Goal: Navigation & Orientation: Find specific page/section

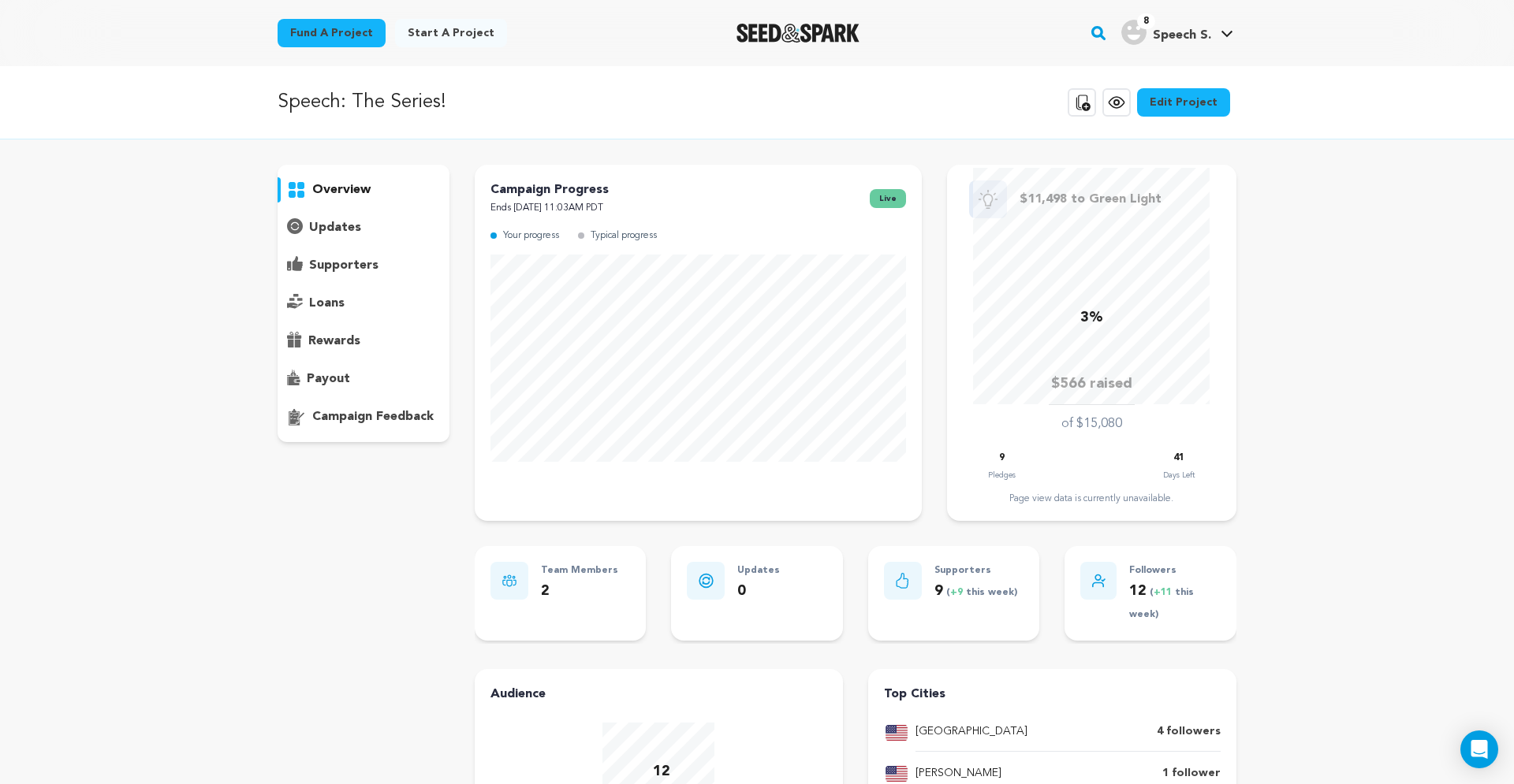
click at [353, 268] on p "supporters" at bounding box center [343, 266] width 69 height 19
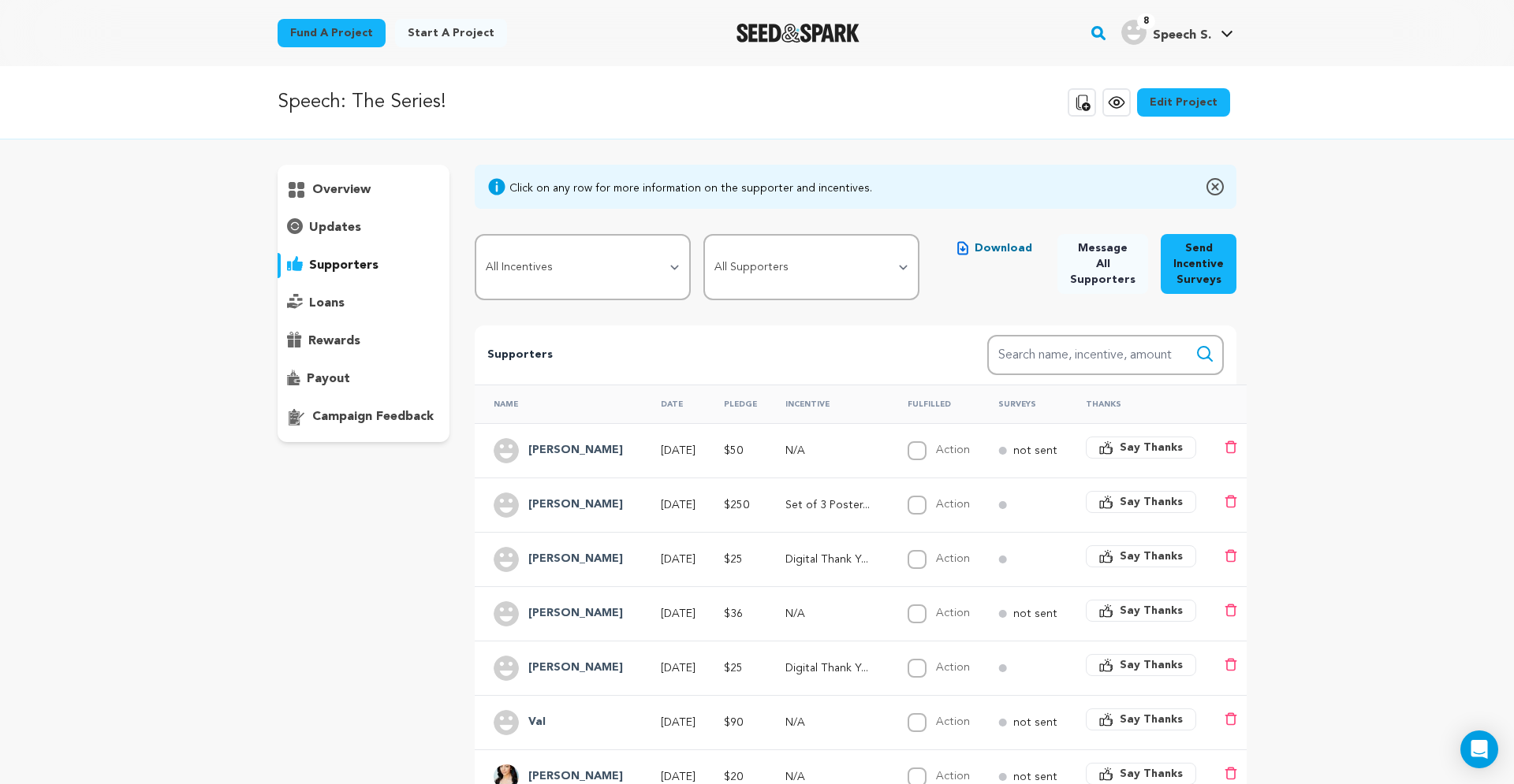
click at [345, 193] on p "overview" at bounding box center [341, 190] width 58 height 19
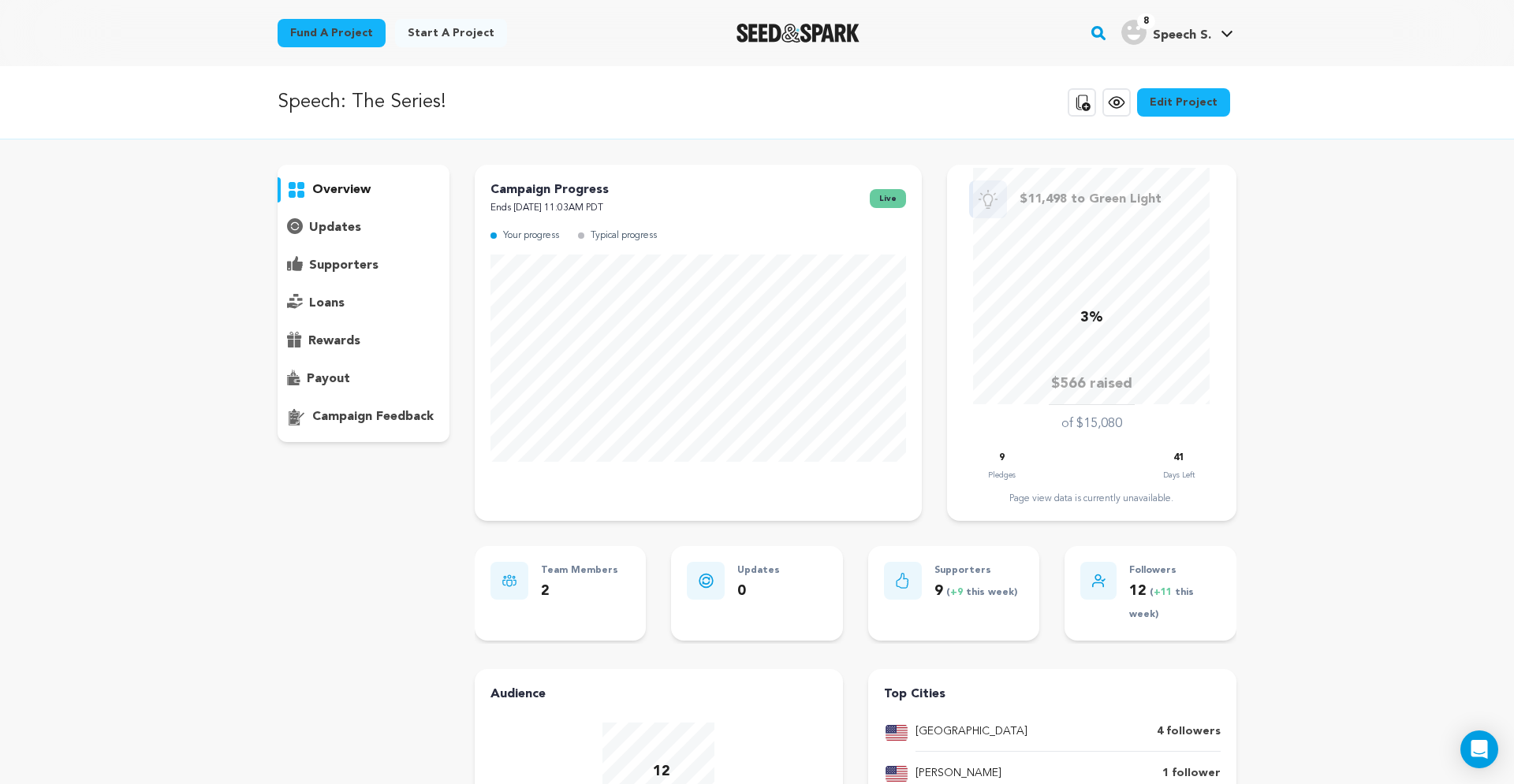
click at [1150, 588] on span "( +11 this week)" at bounding box center [1161, 604] width 64 height 33
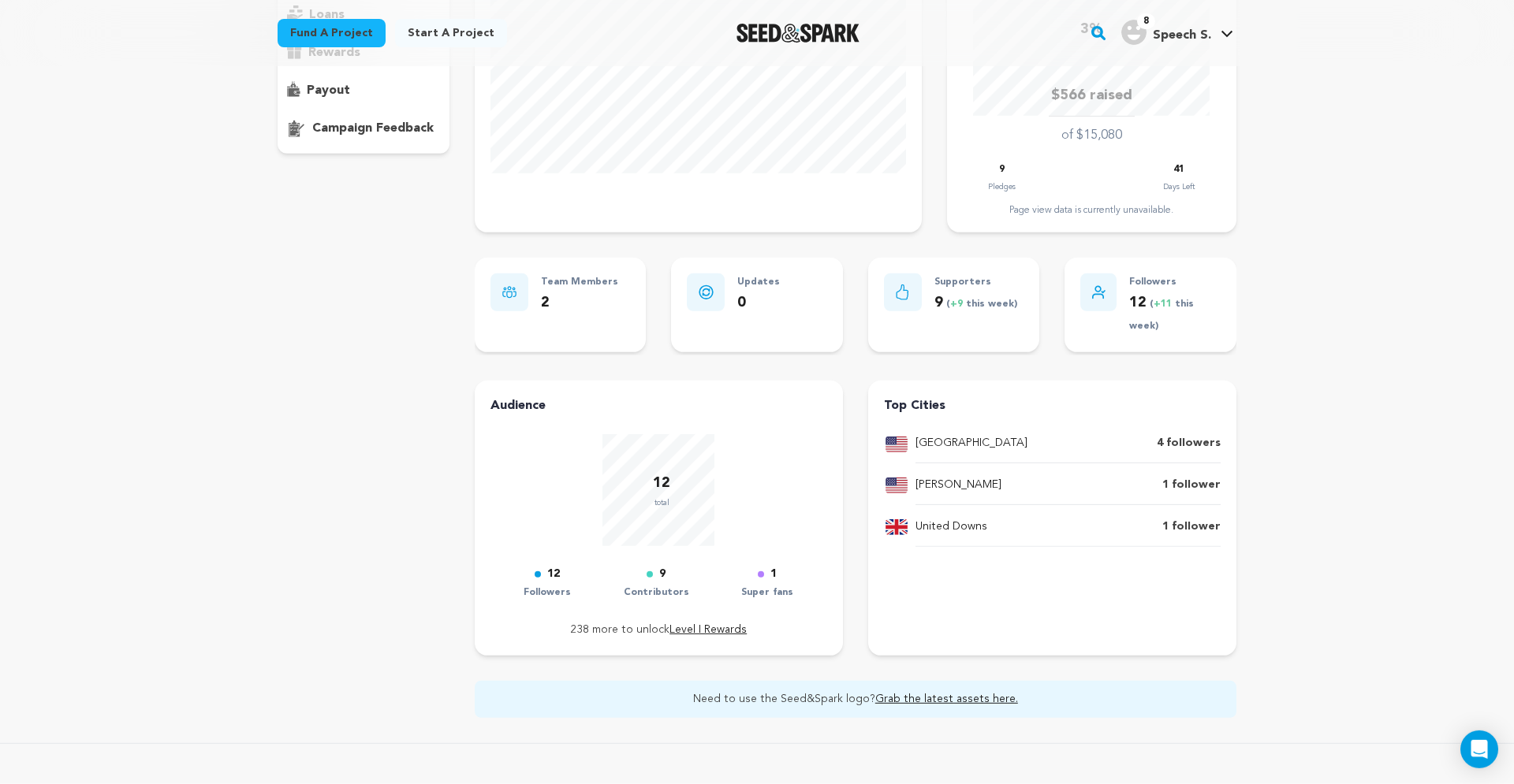
scroll to position [536, 0]
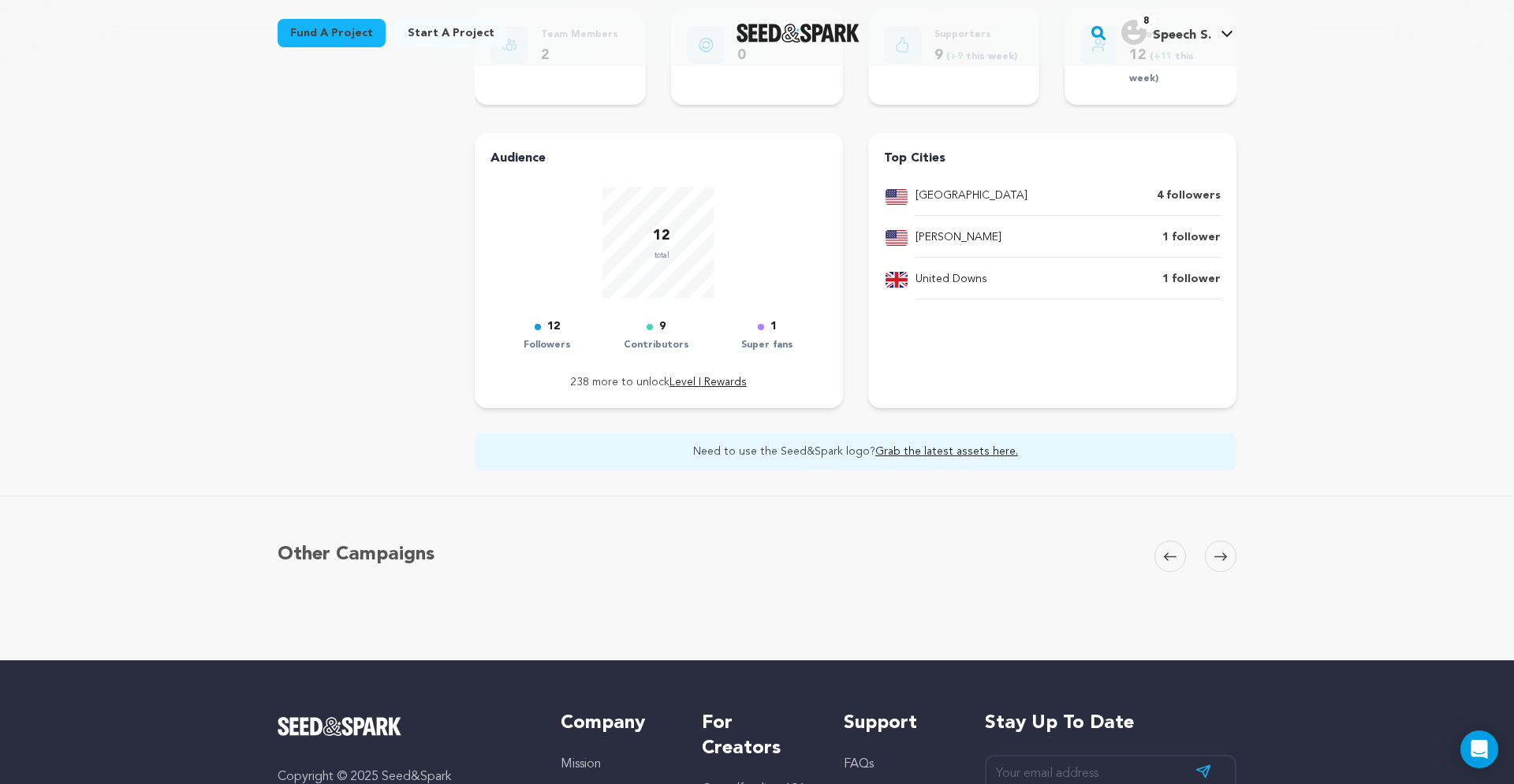
click at [777, 340] on p "Super fans" at bounding box center [767, 345] width 52 height 18
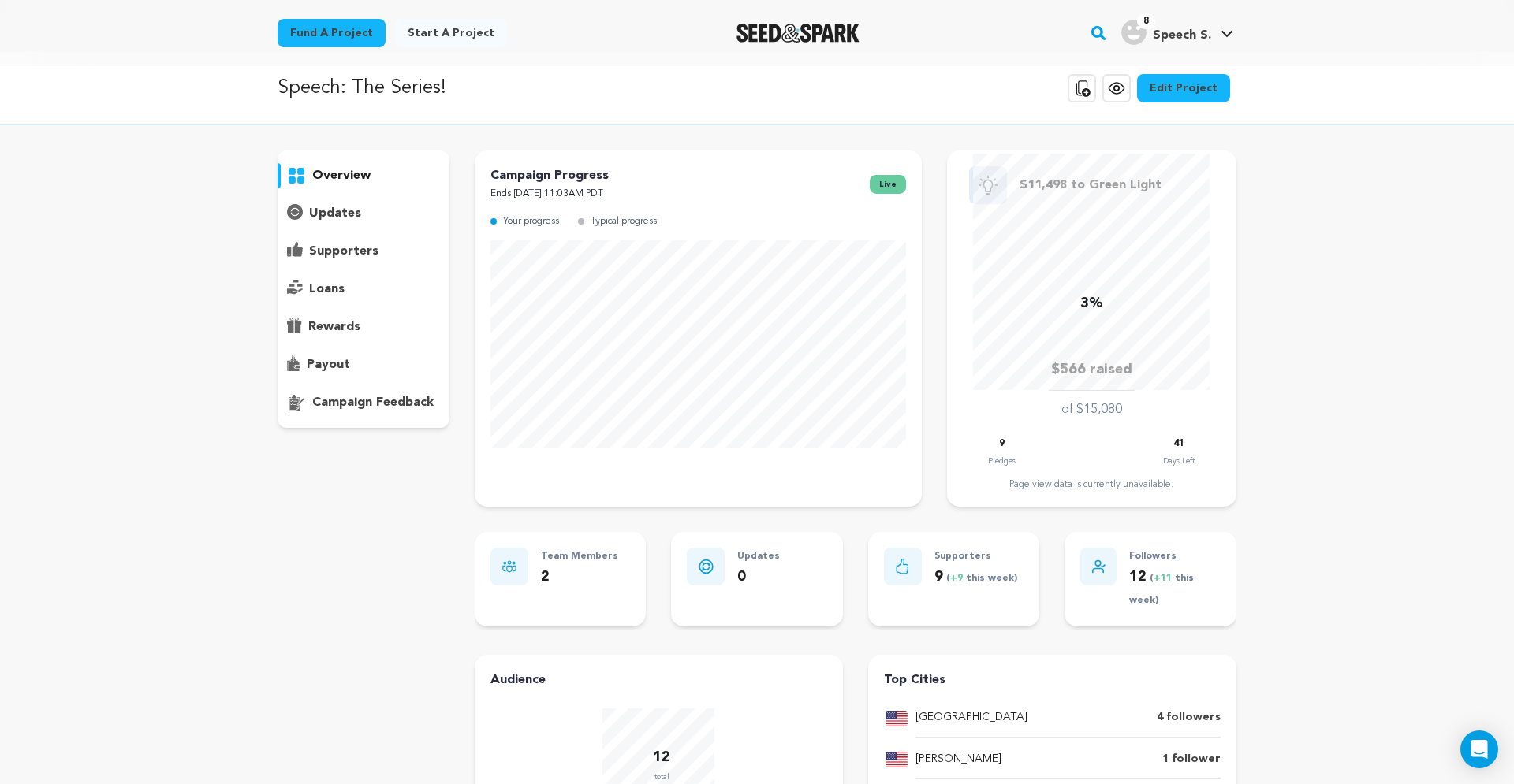
scroll to position [0, 0]
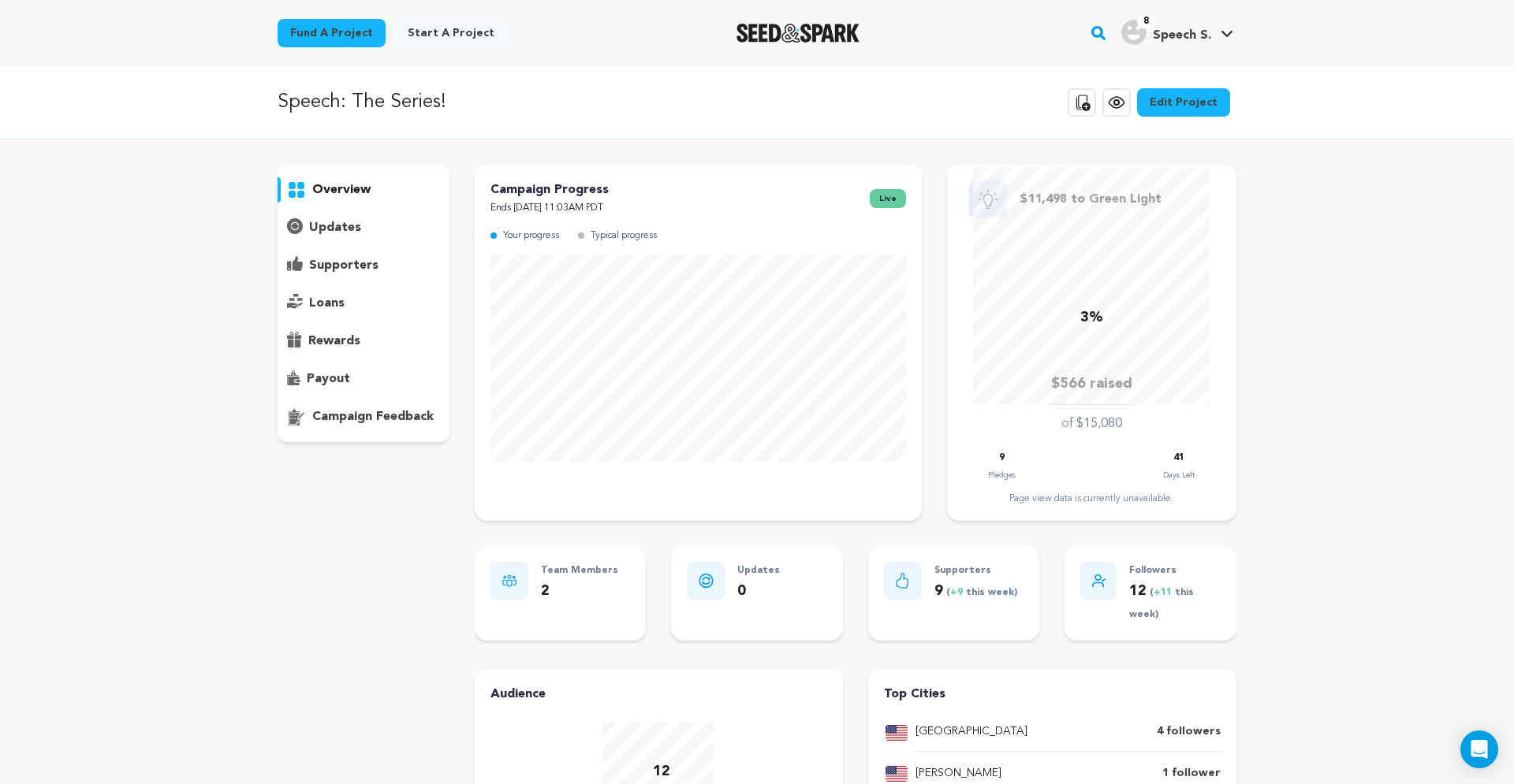
click at [361, 349] on div "rewards" at bounding box center [364, 341] width 171 height 25
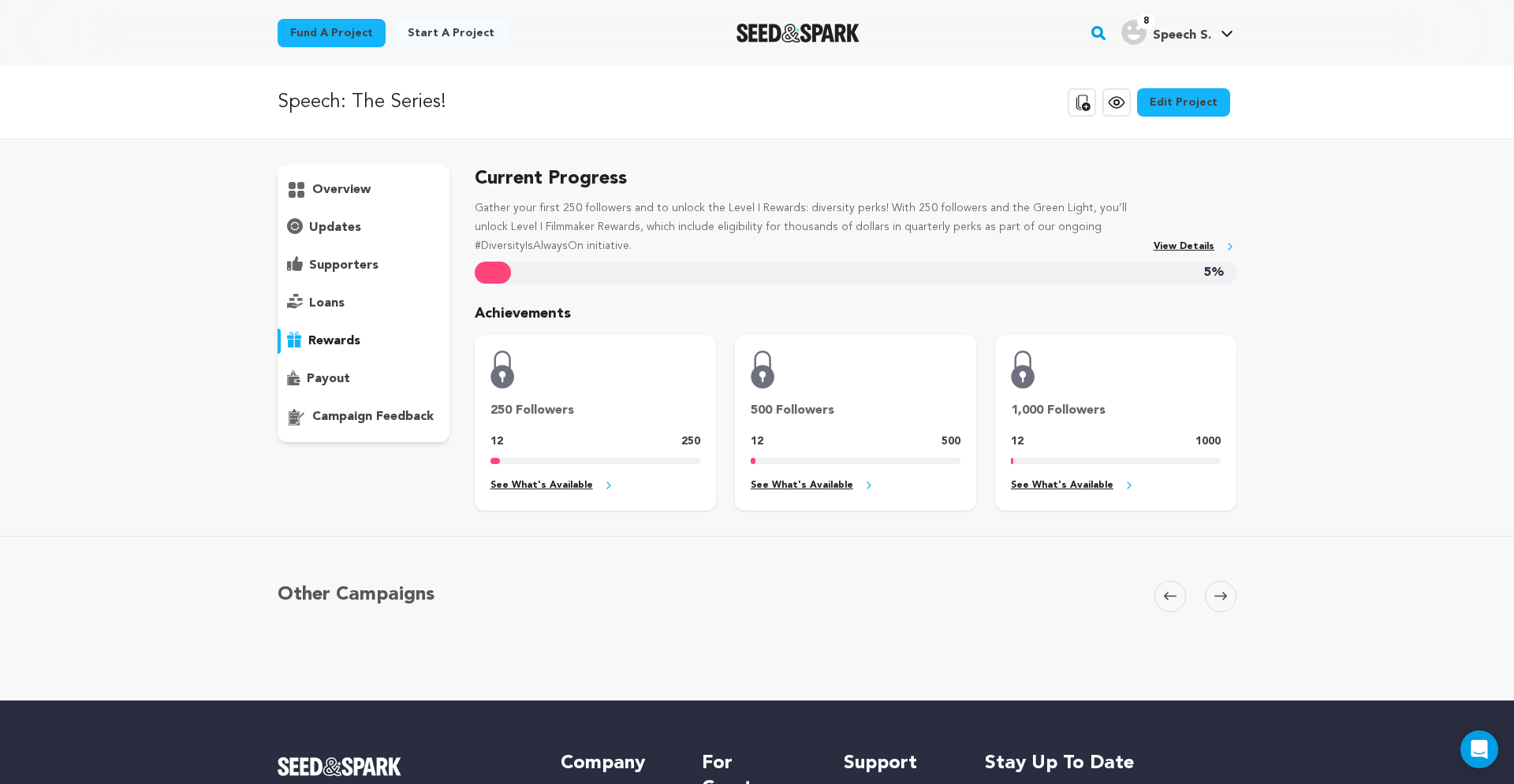
click at [564, 486] on link "See What's Available" at bounding box center [595, 486] width 210 height 18
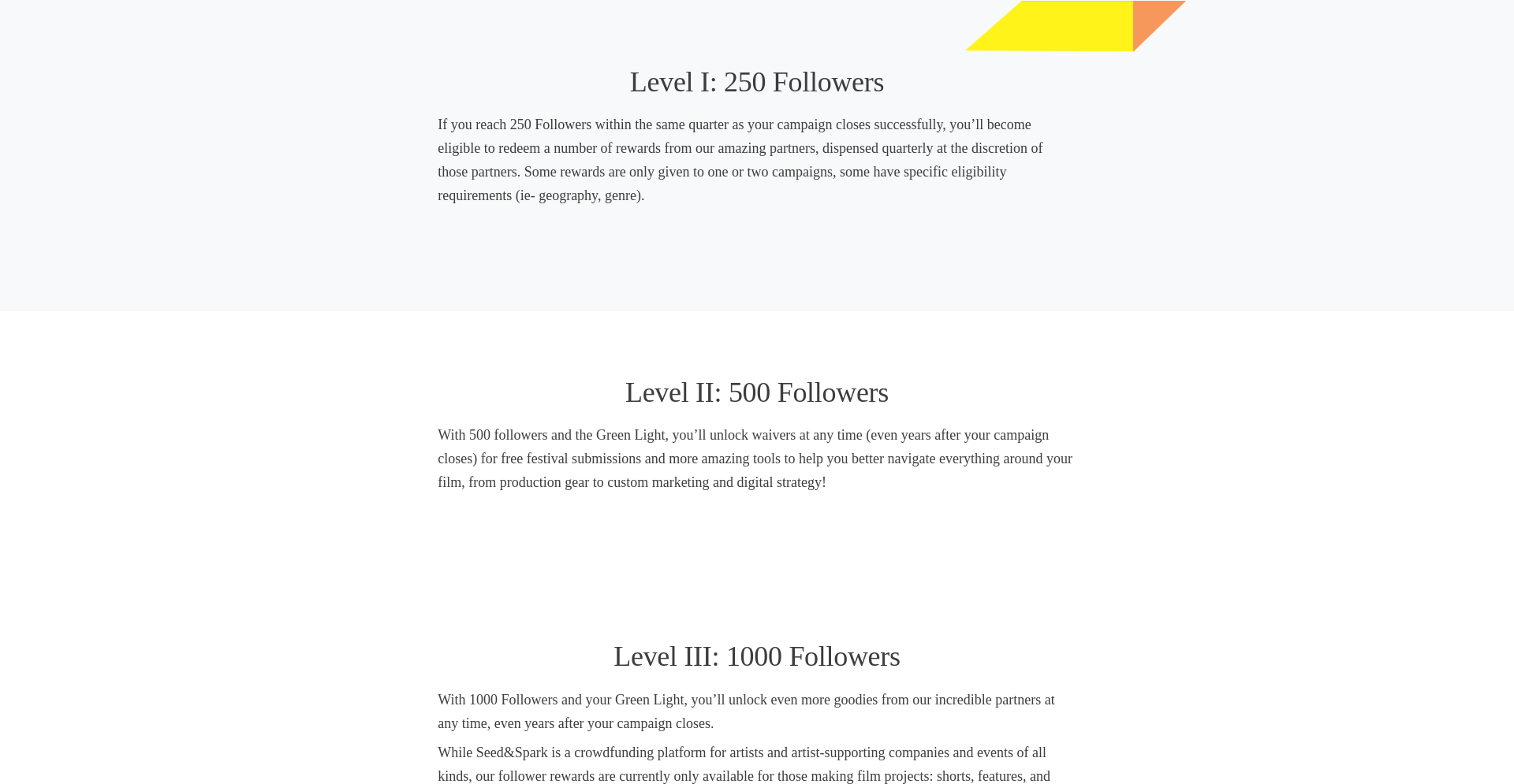
scroll to position [593, 0]
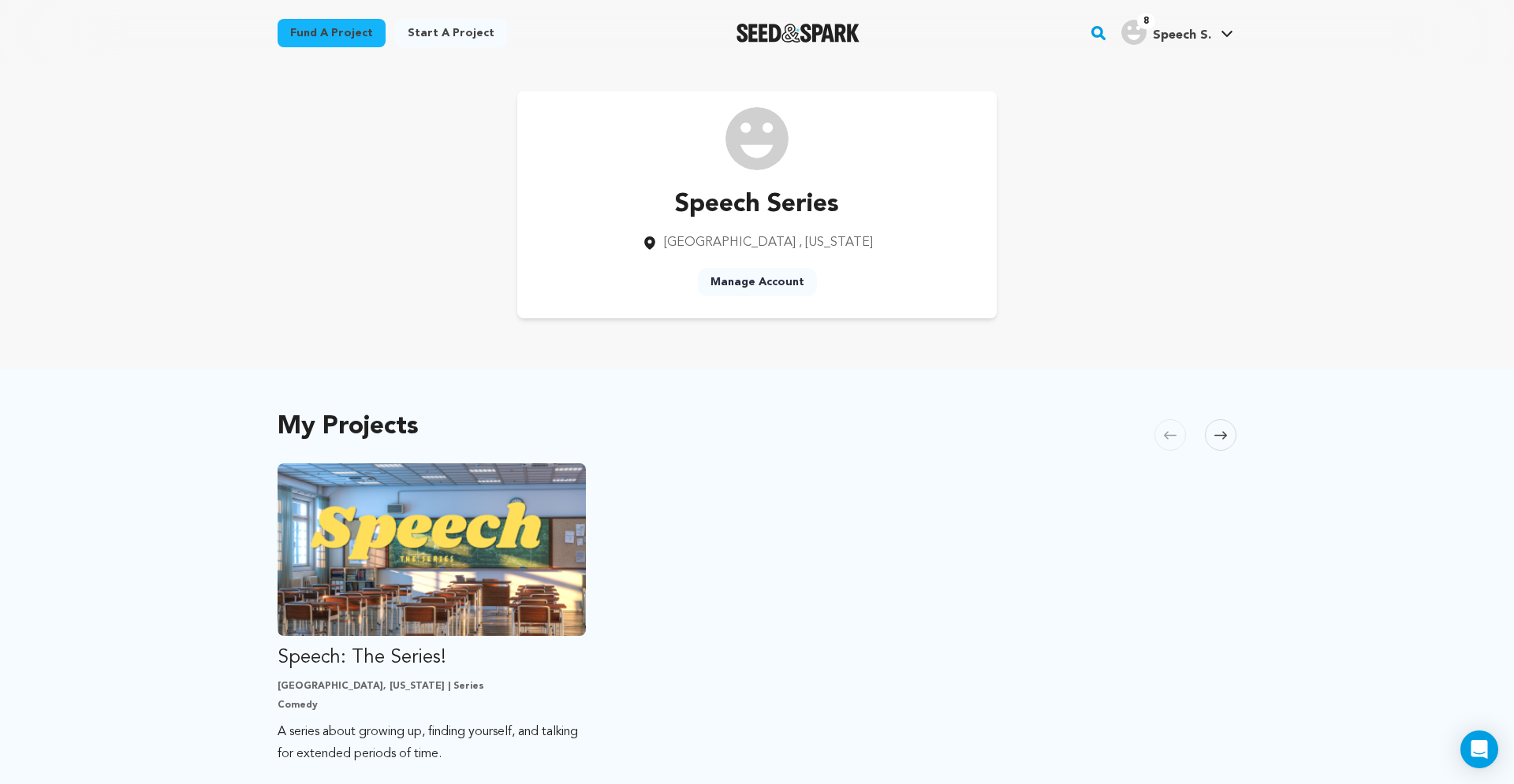
click at [1189, 33] on span "Speech S." at bounding box center [1181, 36] width 58 height 13
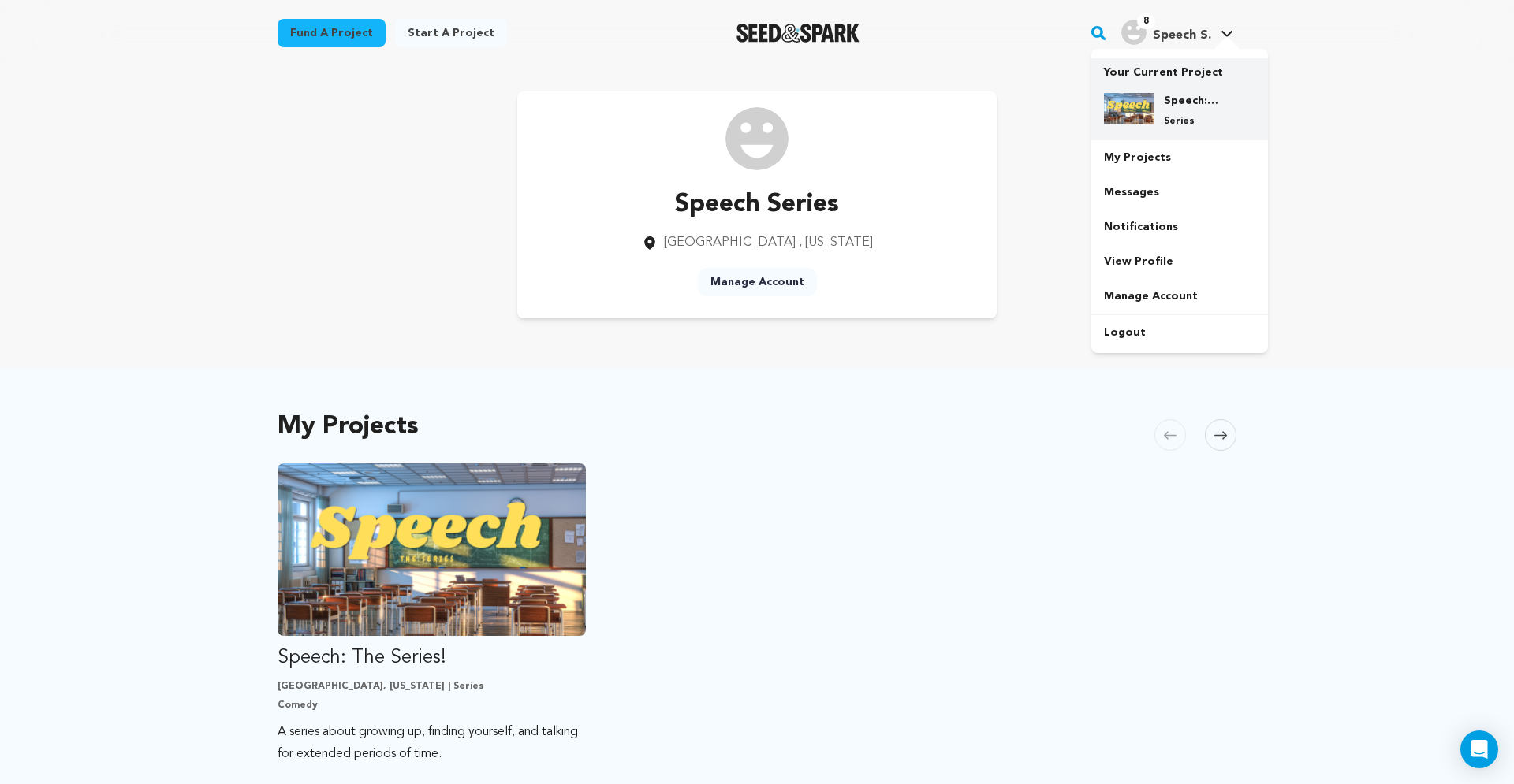
click at [1185, 99] on h4 "Speech: The Series!" at bounding box center [1192, 101] width 56 height 16
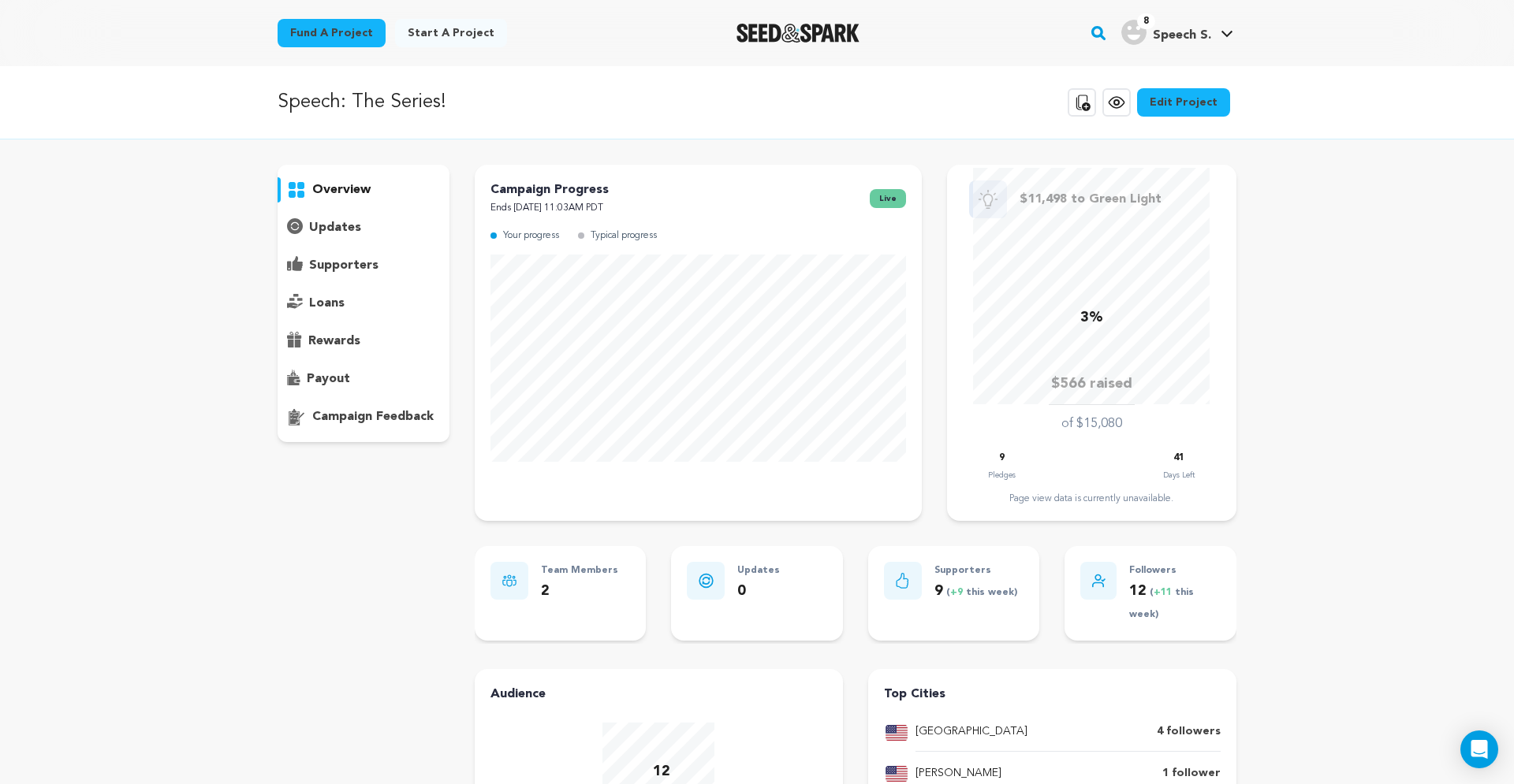
scroll to position [268, 0]
